Goal: Task Accomplishment & Management: Use online tool/utility

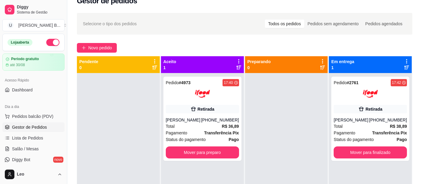
scroll to position [9, 0]
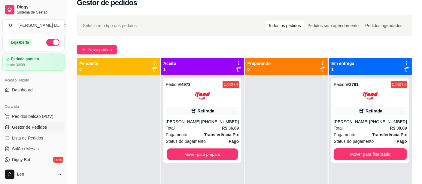
click at [210, 156] on button "Mover para preparo" at bounding box center [202, 154] width 71 height 12
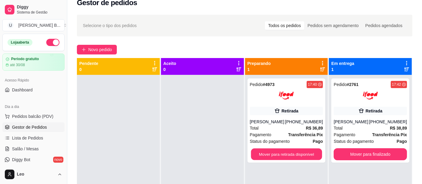
click at [301, 154] on button "Mover para retirada disponível" at bounding box center [286, 154] width 71 height 12
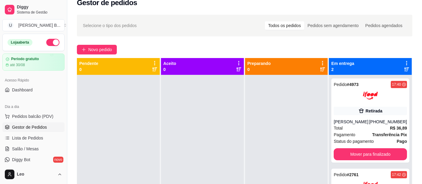
scroll to position [2, 0]
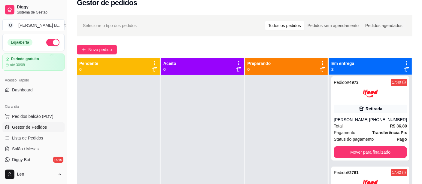
click at [374, 152] on button "Mover para finalizado" at bounding box center [370, 152] width 73 height 12
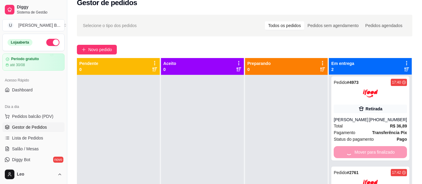
scroll to position [0, 0]
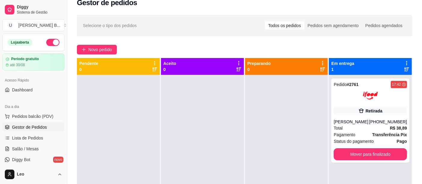
click at [371, 153] on button "Mover para finalizado" at bounding box center [370, 154] width 73 height 12
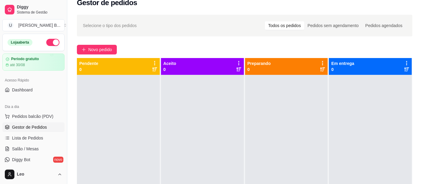
scroll to position [17, 0]
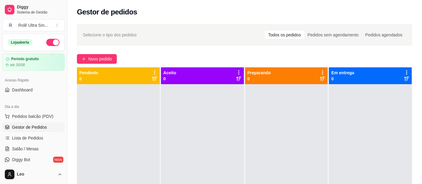
scroll to position [17, 0]
